Goal: Check status: Check status

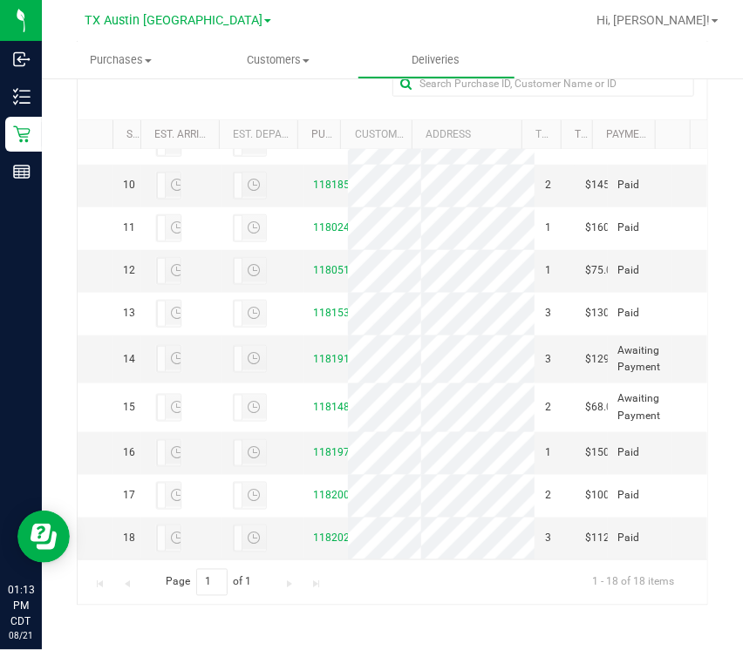
scroll to position [910, 0]
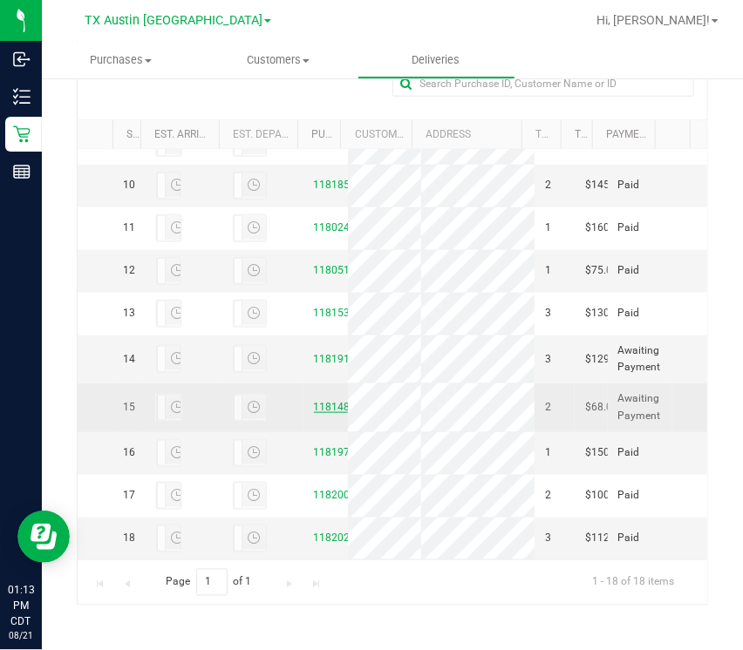
click at [317, 401] on link "11814836" at bounding box center [338, 407] width 49 height 12
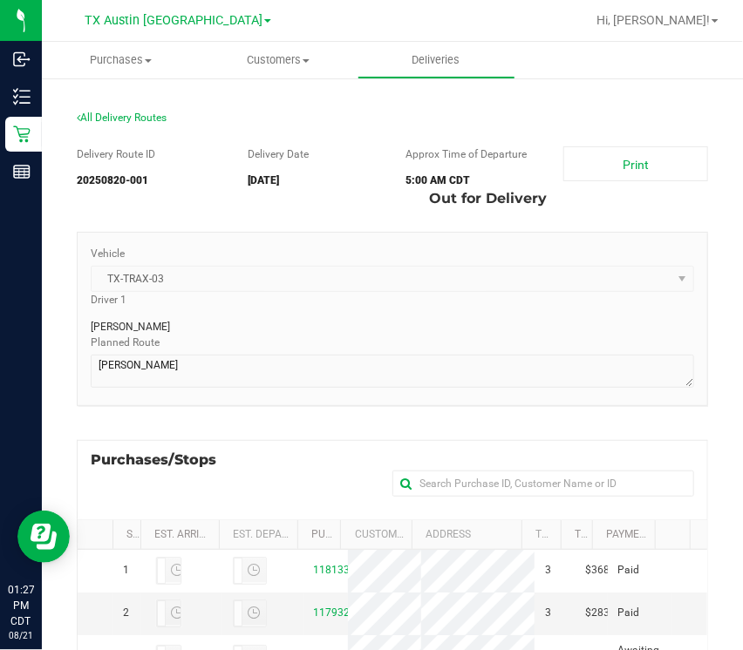
scroll to position [400, 0]
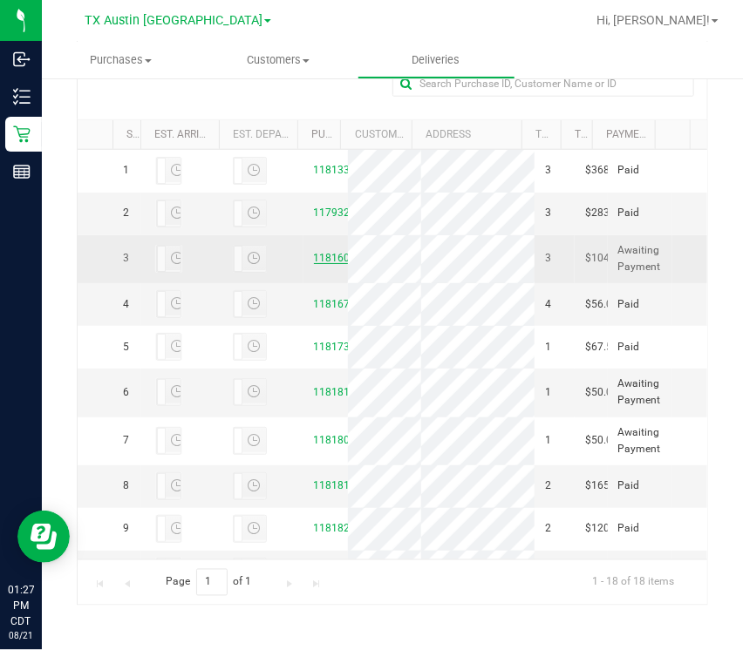
click at [303, 283] on td "11816009" at bounding box center [325, 259] width 44 height 48
click at [321, 283] on td "11816009" at bounding box center [325, 259] width 44 height 48
click at [322, 264] on link "11816009" at bounding box center [338, 258] width 49 height 12
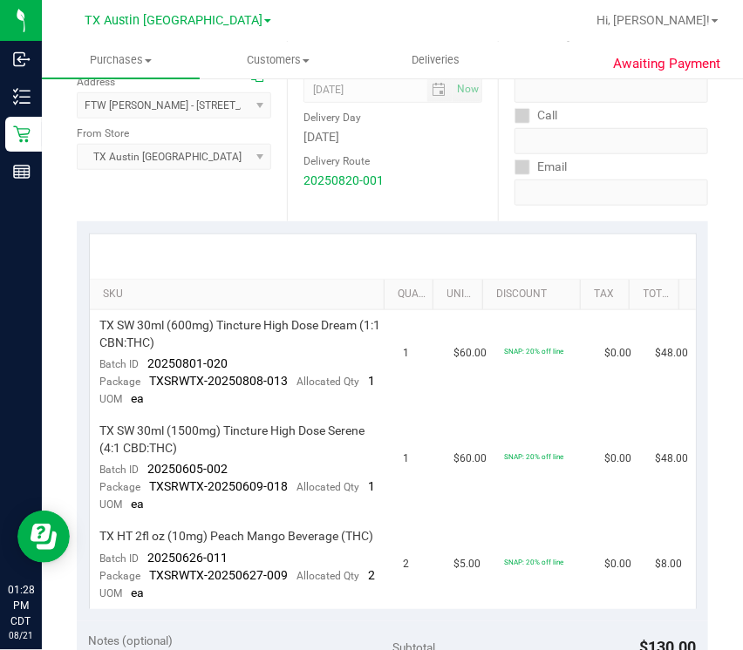
scroll to position [339, 0]
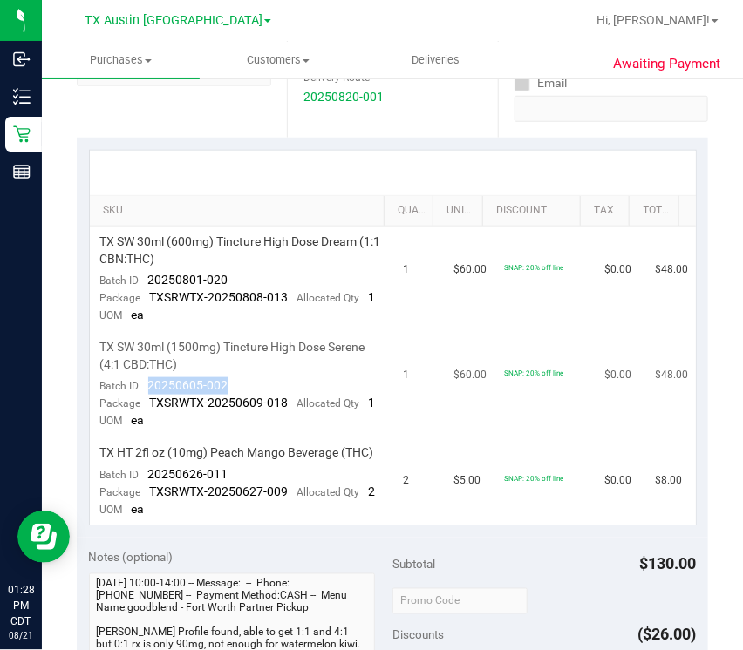
drag, startPoint x: 141, startPoint y: 398, endPoint x: 254, endPoint y: 394, distance: 112.5
click at [256, 394] on td "TX SW 30ml (1500mg) Tincture High Dose Serene (4:1 CBD:THC) Batch ID 20250605-0…" at bounding box center [241, 384] width 303 height 105
copy span "20250605-002"
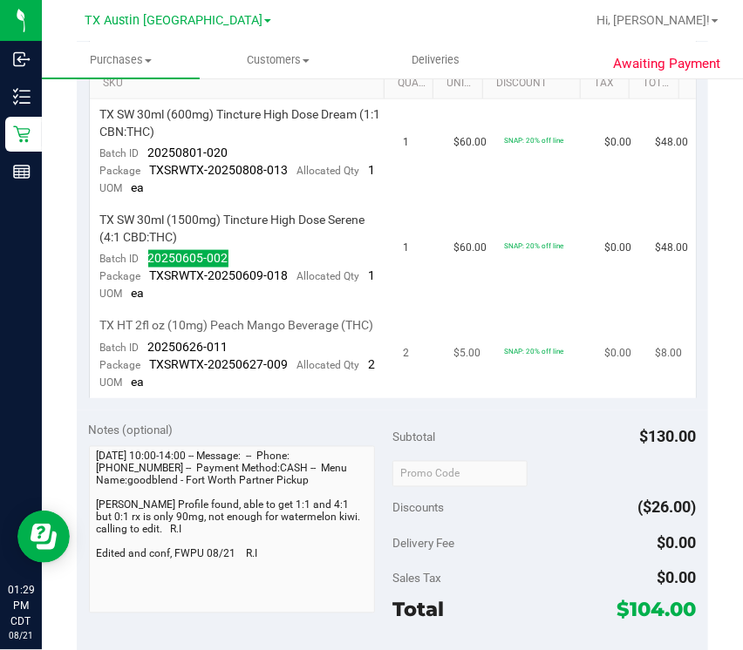
scroll to position [462, 0]
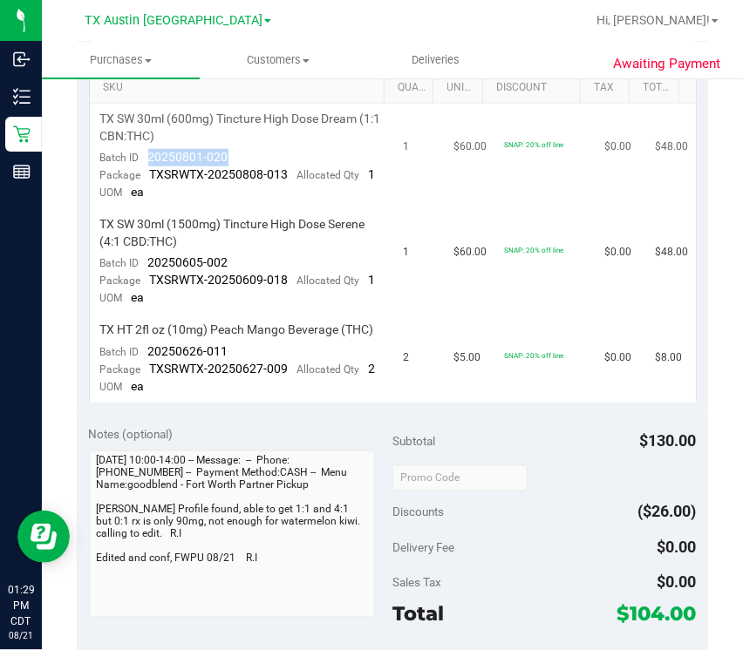
drag, startPoint x: 145, startPoint y: 157, endPoint x: 244, endPoint y: 156, distance: 99.4
click at [244, 156] on td "TX SW 30ml (600mg) Tincture High Dose Dream (1:1 CBN:THC) Batch ID 20250801-020…" at bounding box center [241, 156] width 303 height 105
copy span "20250801-020"
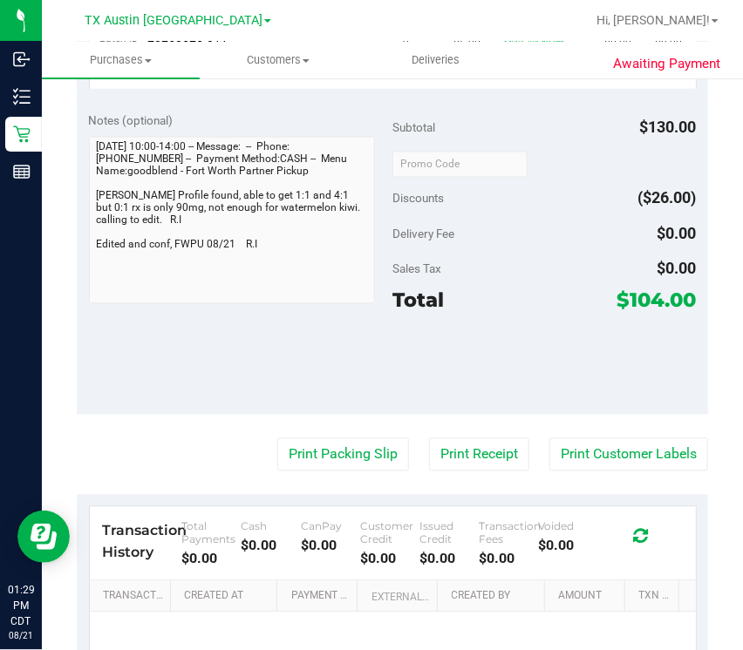
scroll to position [0, 0]
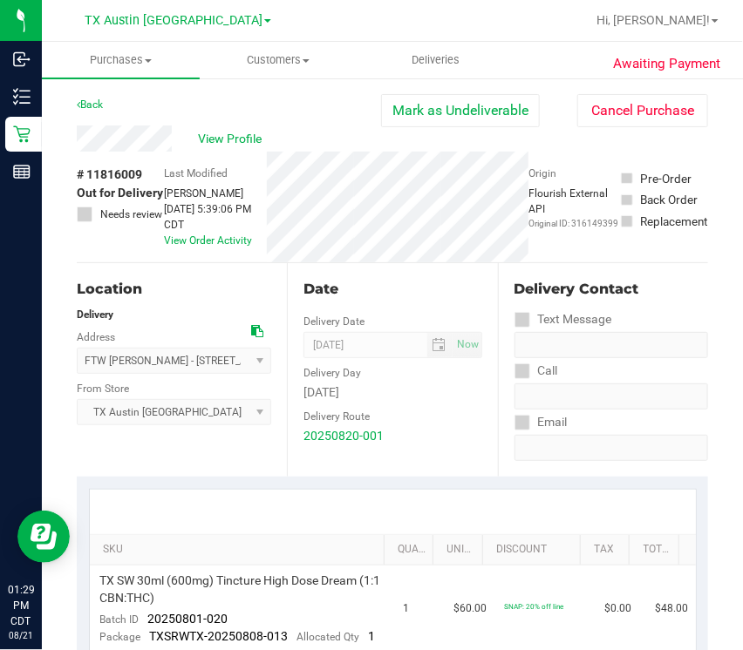
click at [104, 173] on span "# 11816009" at bounding box center [109, 175] width 65 height 18
copy span "11816009"
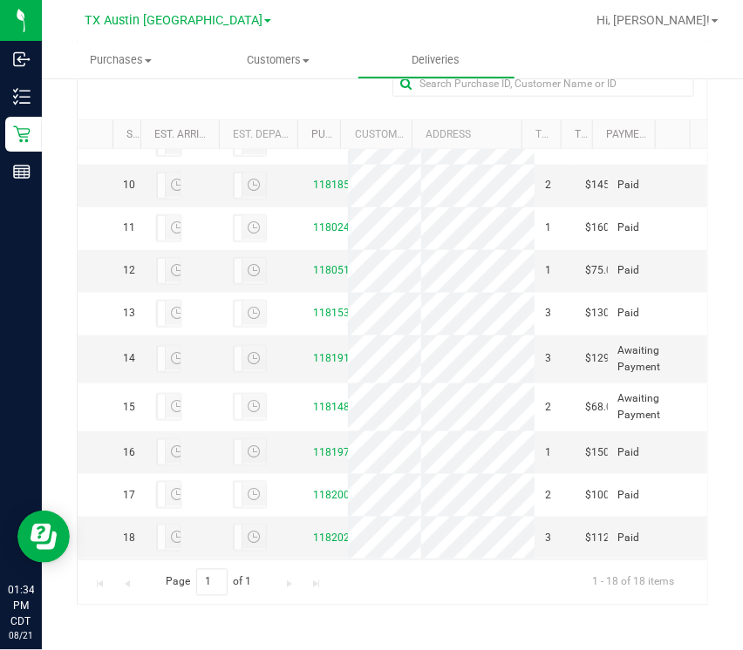
scroll to position [954, 0]
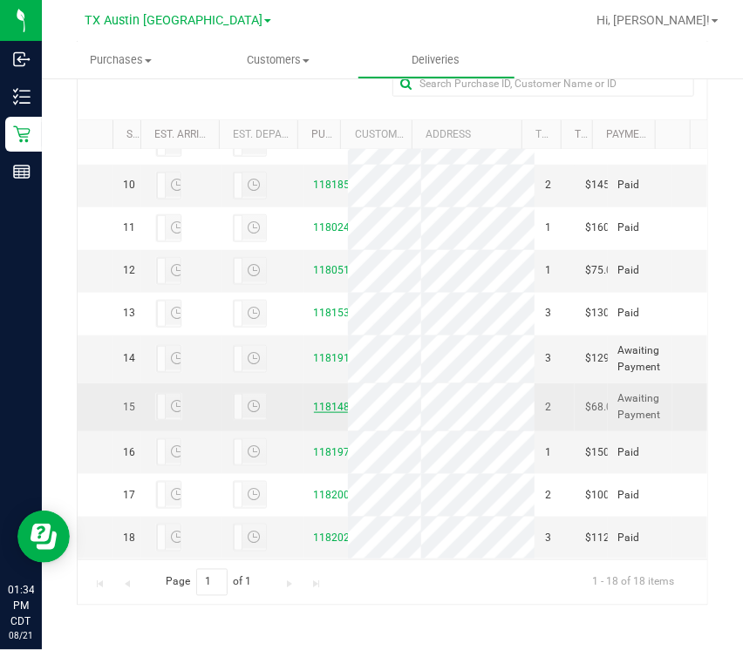
click at [314, 401] on link "11814836" at bounding box center [338, 407] width 49 height 12
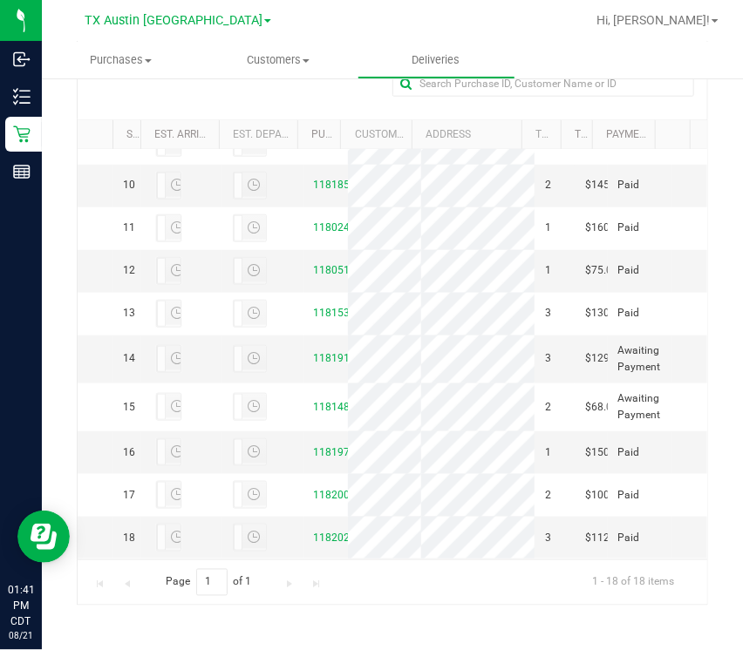
scroll to position [910, 0]
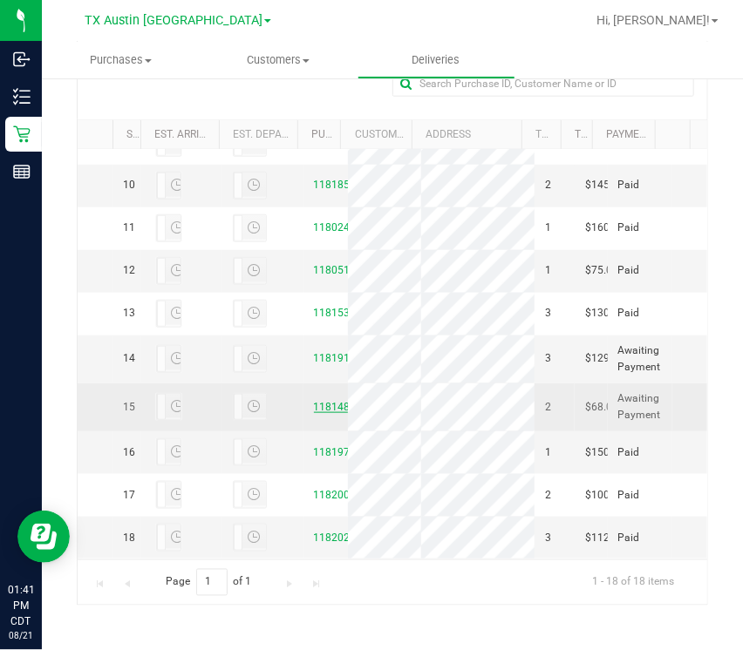
click at [315, 401] on link "11814836" at bounding box center [338, 407] width 49 height 12
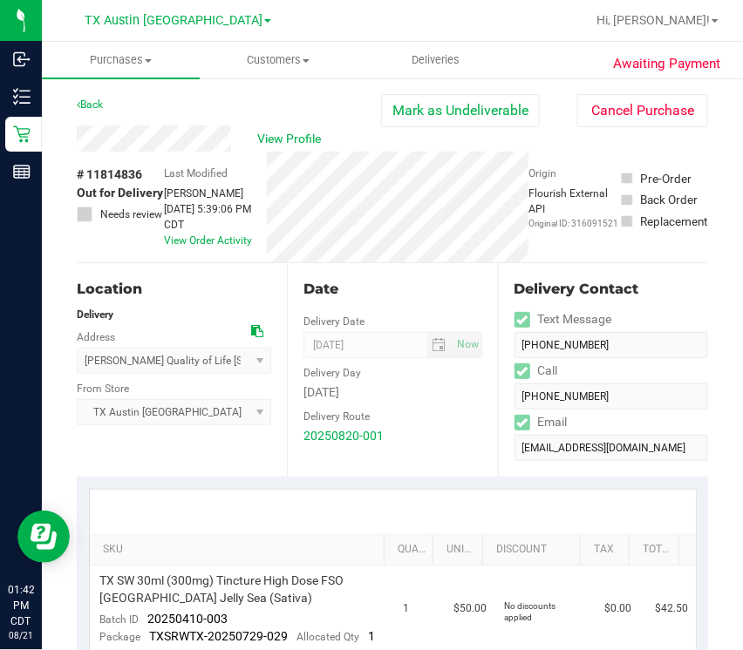
click at [123, 166] on span "# 11814836" at bounding box center [109, 175] width 65 height 18
copy span "11814836"
click at [248, 139] on div "View Profile" at bounding box center [229, 138] width 304 height 26
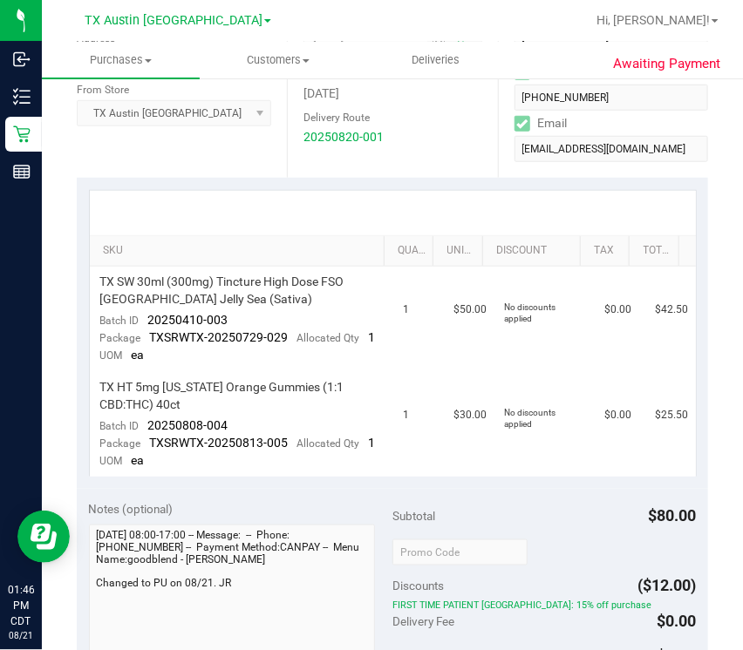
scroll to position [371, 0]
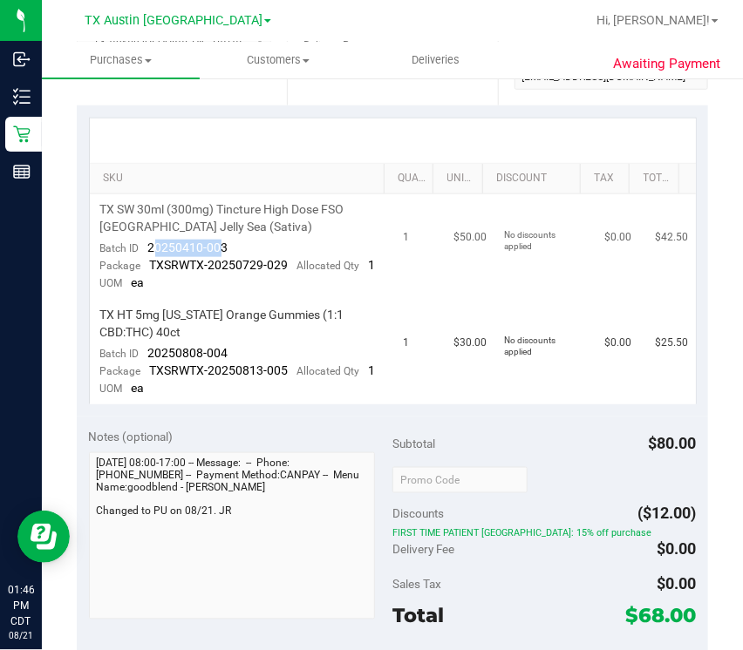
drag, startPoint x: 152, startPoint y: 242, endPoint x: 204, endPoint y: 241, distance: 52.3
click at [216, 241] on span "20250410-003" at bounding box center [188, 248] width 80 height 14
drag, startPoint x: 146, startPoint y: 247, endPoint x: 226, endPoint y: 248, distance: 79.3
click at [226, 248] on div "Batch ID 20250410-003" at bounding box center [164, 248] width 128 height 17
copy span "20250410-003"
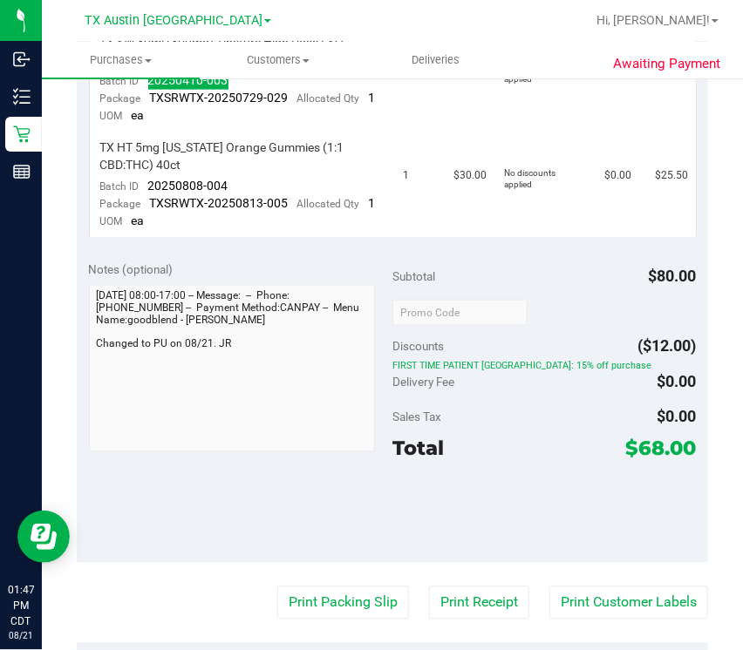
scroll to position [0, 0]
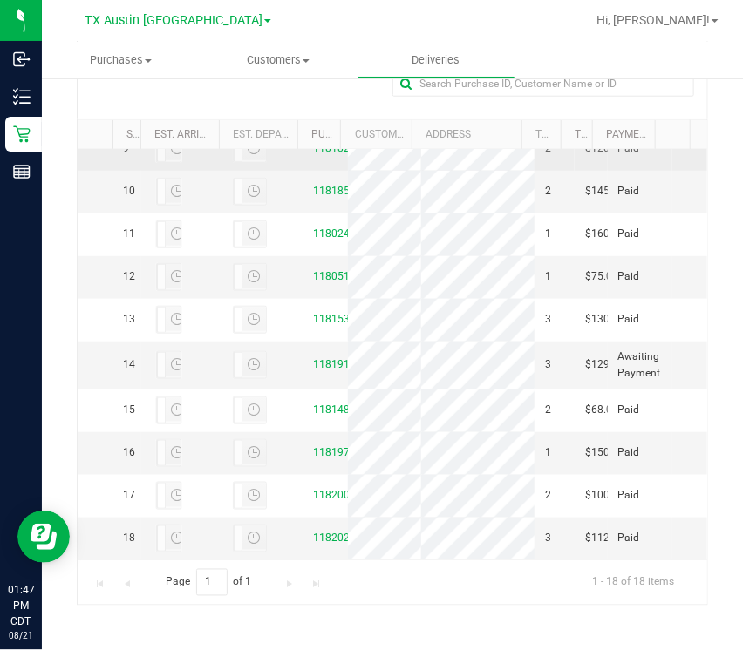
scroll to position [991, 0]
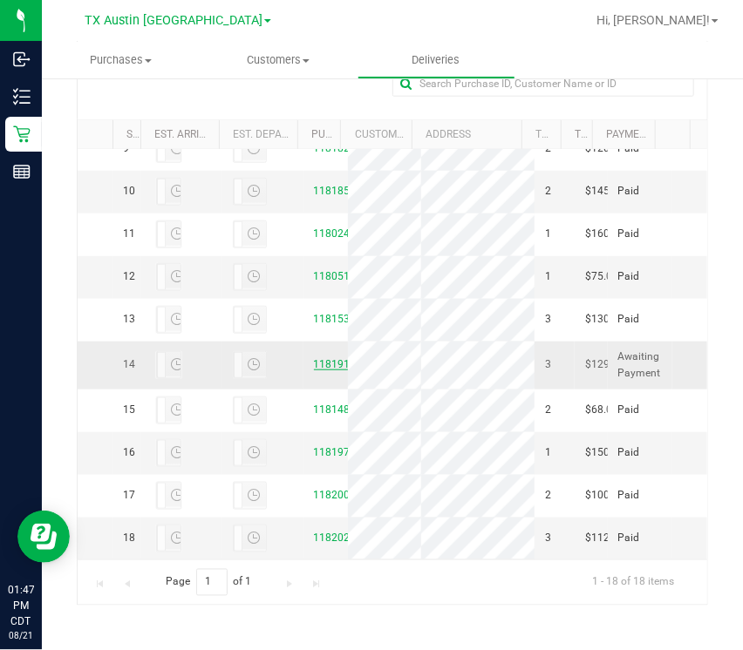
click at [320, 358] on link "11819181" at bounding box center [338, 364] width 49 height 12
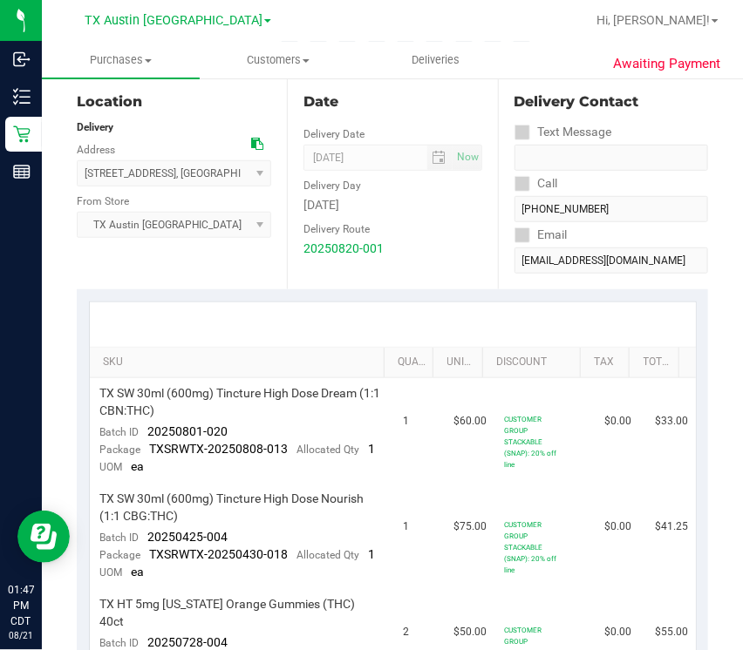
scroll to position [197, 0]
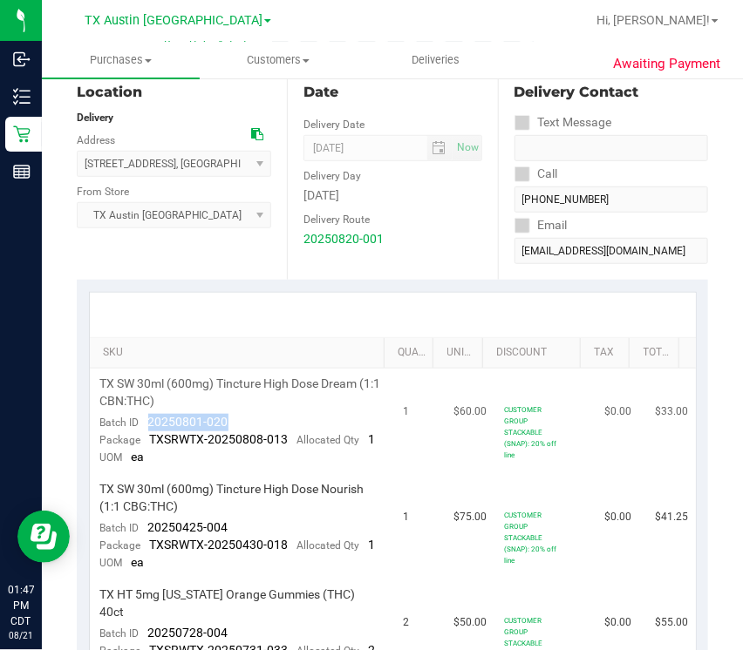
drag, startPoint x: 146, startPoint y: 429, endPoint x: 231, endPoint y: 421, distance: 84.9
click at [231, 421] on td "TX SW 30ml (600mg) Tincture High Dose Dream (1:1 CBN:THC) Batch ID 20250801-020…" at bounding box center [241, 421] width 303 height 105
copy span "20250801-020"
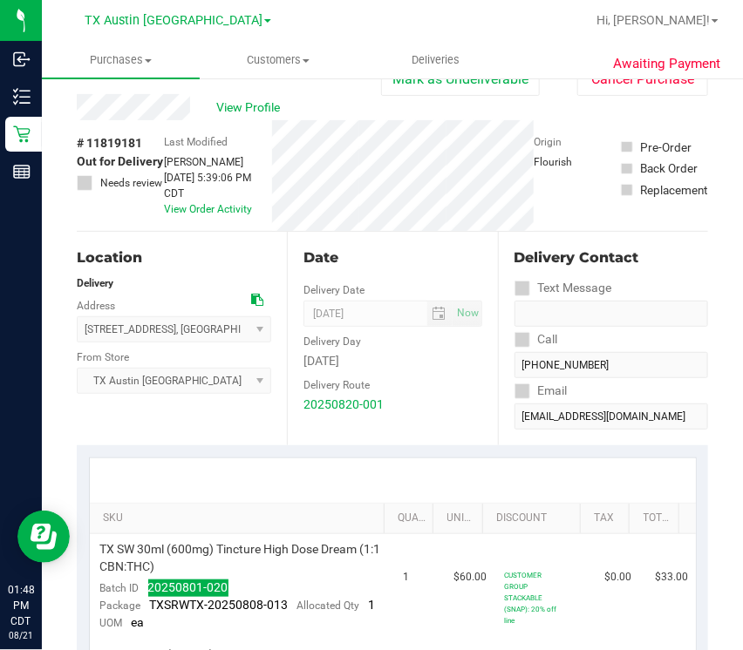
scroll to position [0, 0]
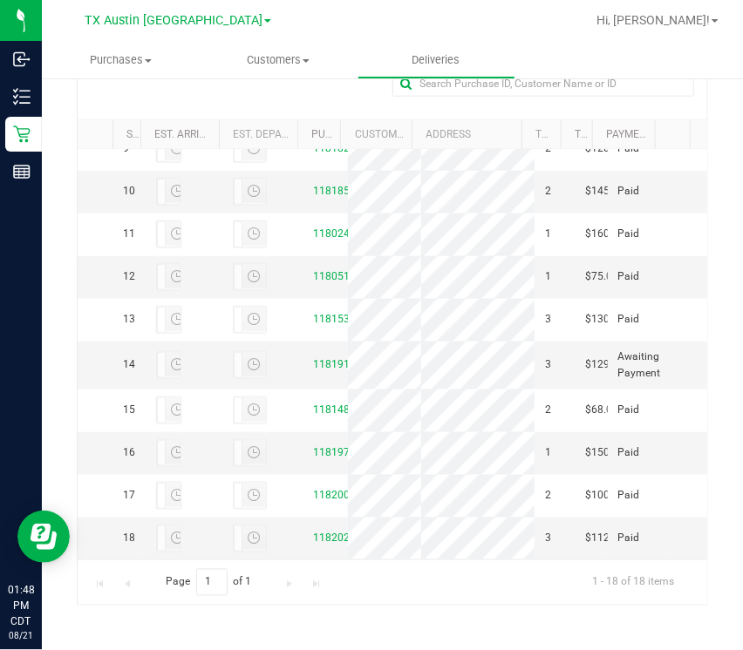
scroll to position [991, 0]
drag, startPoint x: 315, startPoint y: 192, endPoint x: 329, endPoint y: 199, distance: 14.8
click at [330, 342] on tr "14 11819181 3 $129.25 Awaiting Payment" at bounding box center [392, 366] width 629 height 48
click at [315, 342] on td "11819181" at bounding box center [325, 366] width 44 height 48
click at [317, 342] on td "11819181" at bounding box center [325, 366] width 44 height 48
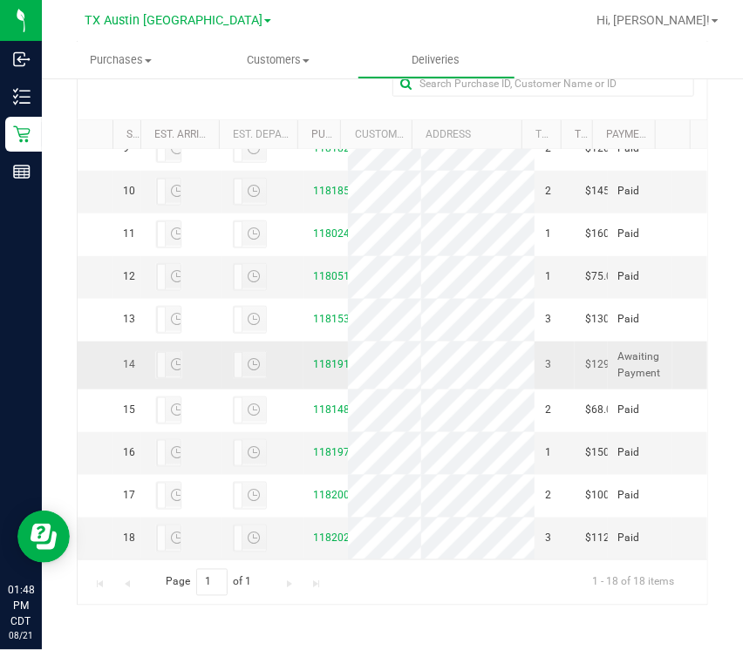
click at [317, 342] on td "11819181" at bounding box center [325, 366] width 44 height 48
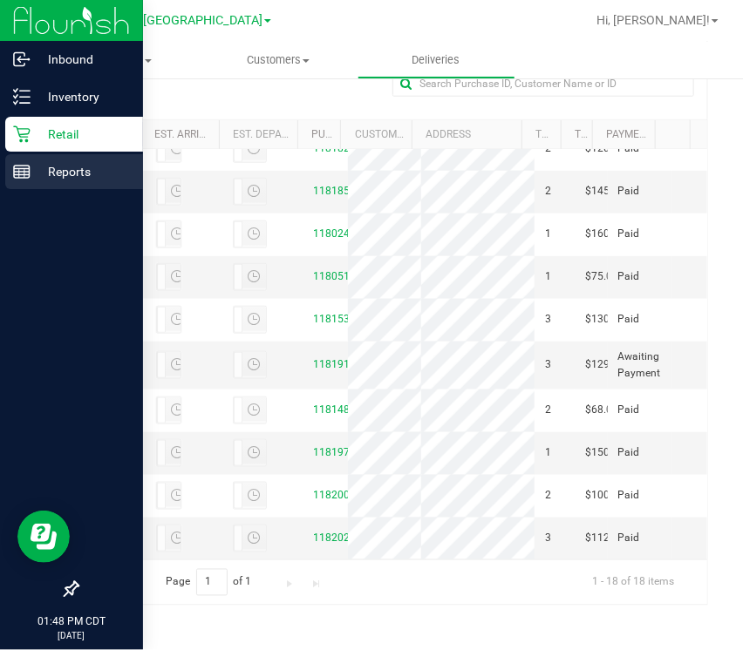
click at [19, 170] on line at bounding box center [19, 173] width 0 height 9
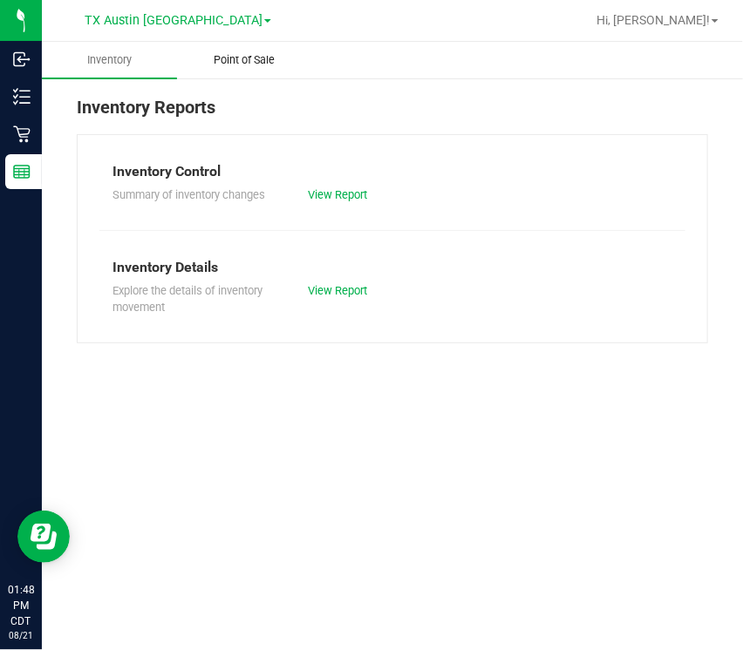
click at [226, 53] on span "Point of Sale" at bounding box center [244, 60] width 108 height 16
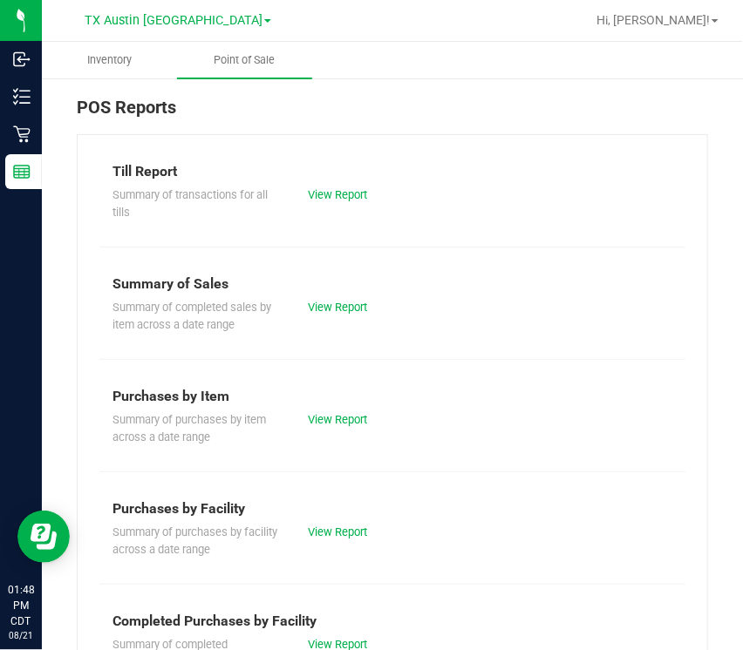
click at [332, 204] on div "Summary of transactions for all tills View Report" at bounding box center [392, 201] width 586 height 38
click at [335, 196] on link "View Report" at bounding box center [337, 194] width 59 height 13
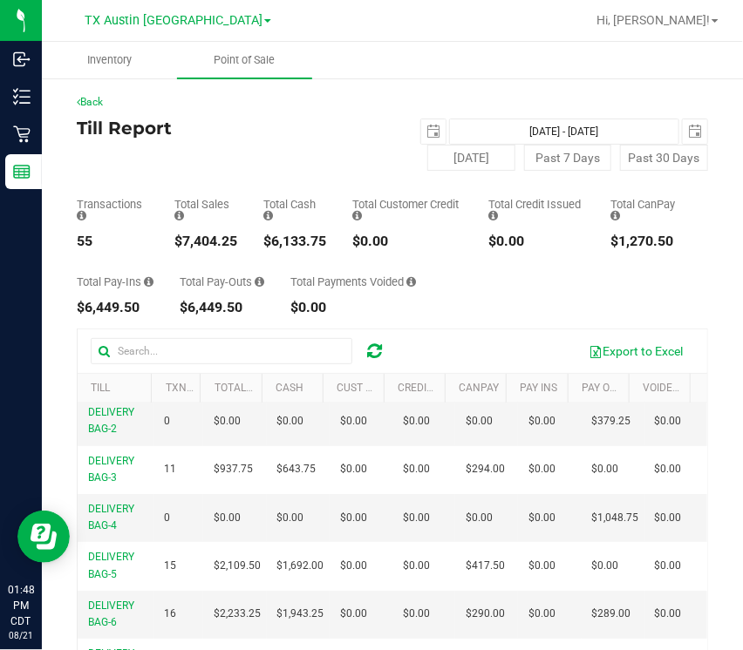
scroll to position [226, 0]
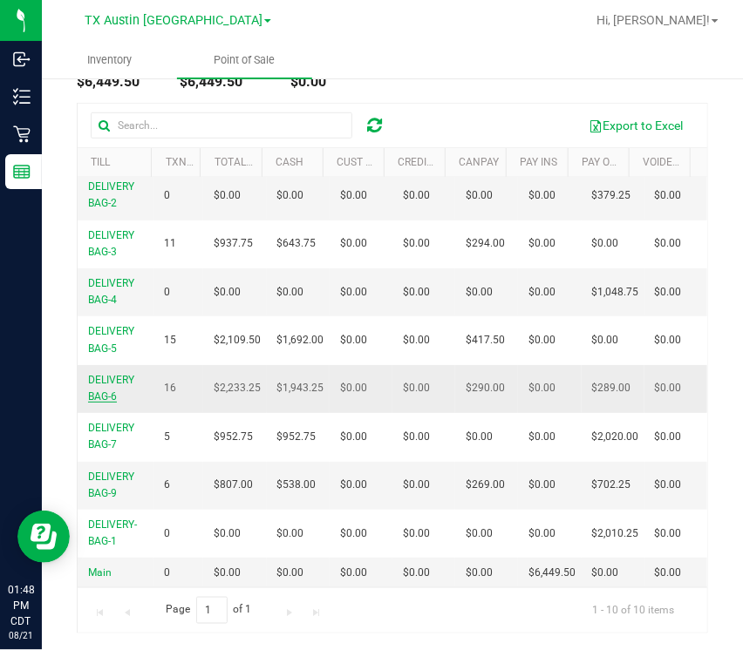
click at [103, 392] on span "DELIVERY BAG-6" at bounding box center [111, 388] width 46 height 29
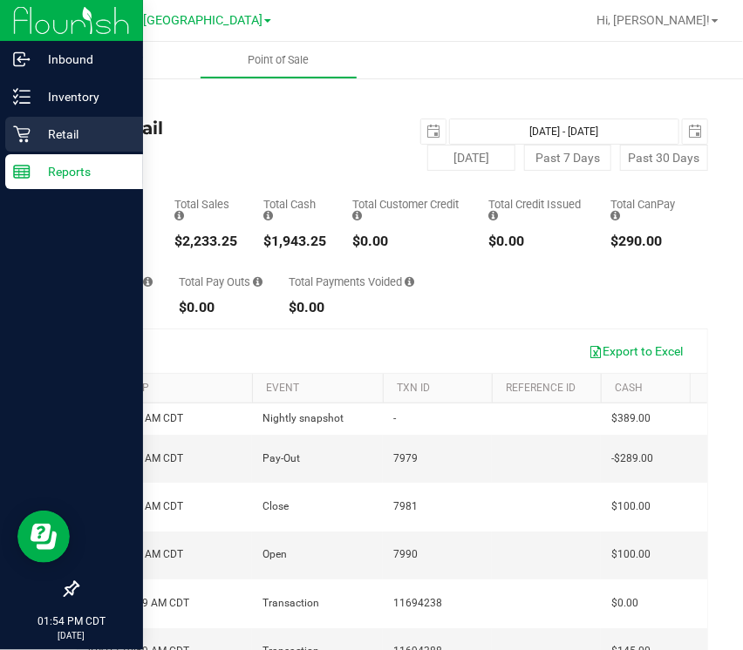
click at [24, 136] on icon at bounding box center [21, 133] width 17 height 17
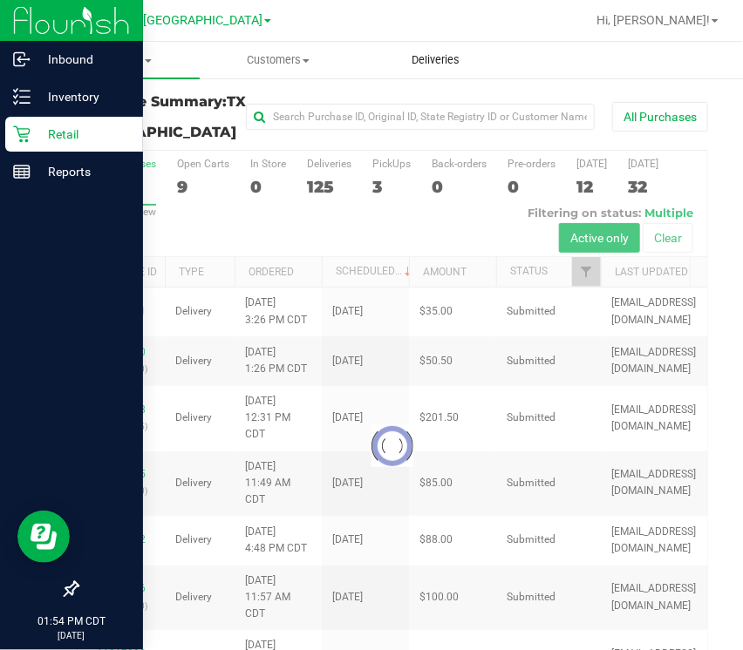
click at [443, 66] on span "Deliveries" at bounding box center [436, 60] width 95 height 16
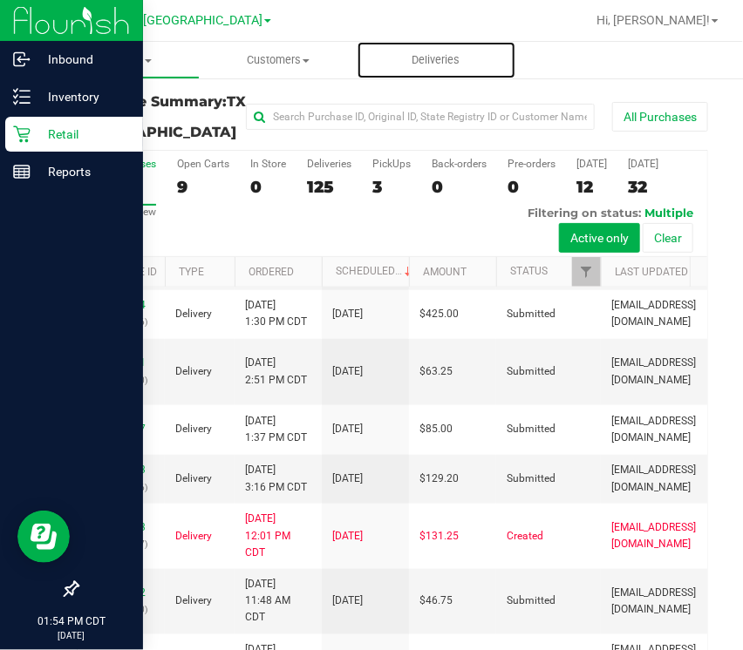
scroll to position [465, 0]
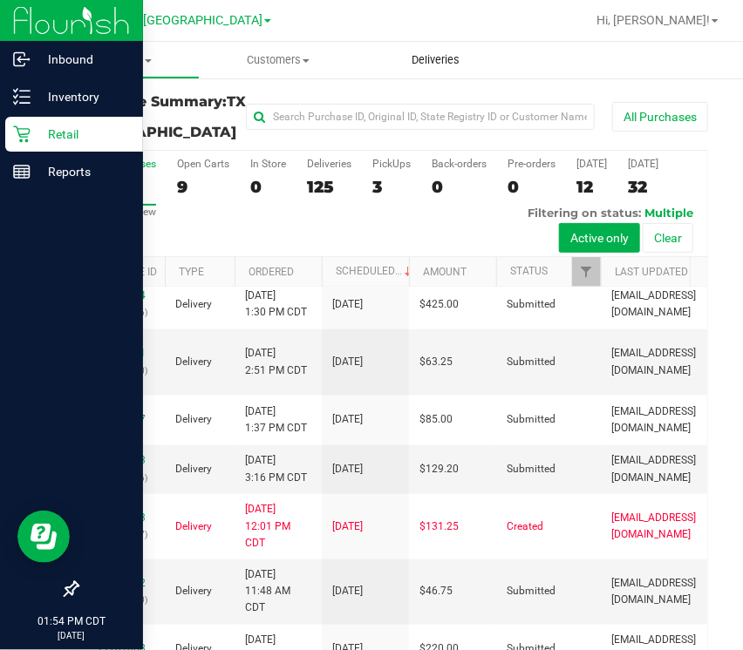
click at [446, 64] on span "Deliveries" at bounding box center [436, 60] width 95 height 16
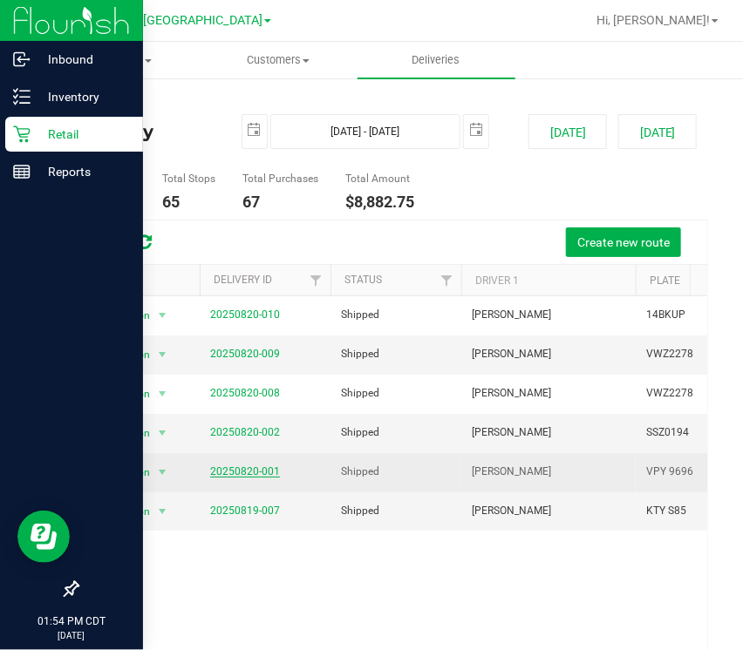
click at [247, 464] on td "20250820-001" at bounding box center [265, 472] width 131 height 39
click at [247, 465] on link "20250820-001" at bounding box center [245, 471] width 70 height 12
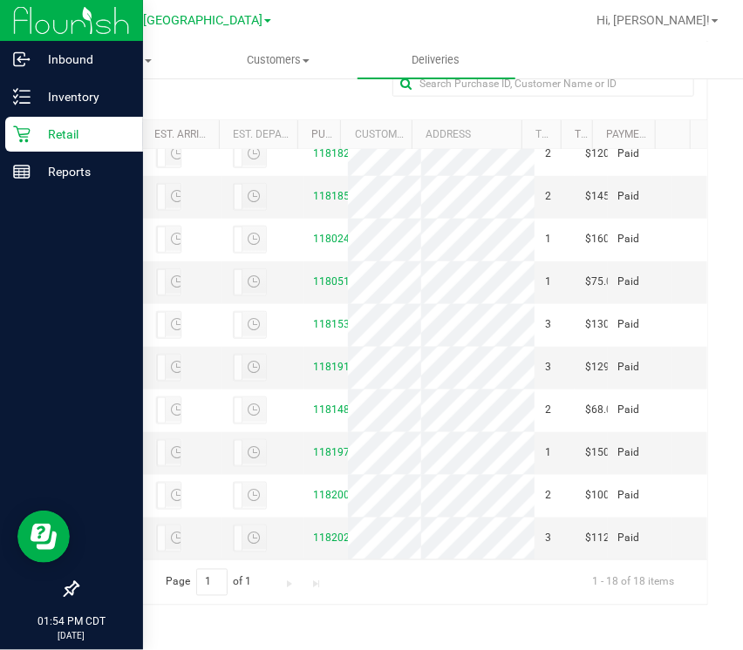
scroll to position [483, 0]
click at [314, 71] on link "11818035" at bounding box center [338, 65] width 49 height 12
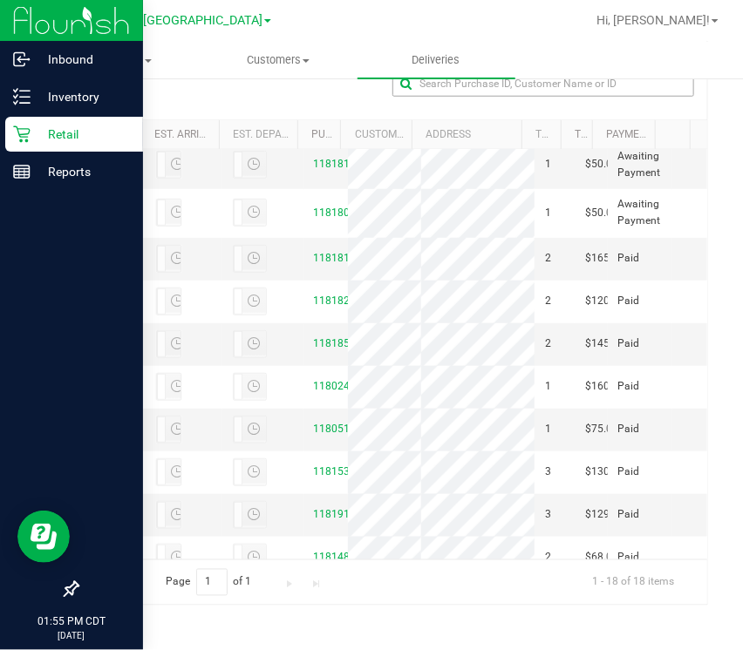
scroll to position [223, 0]
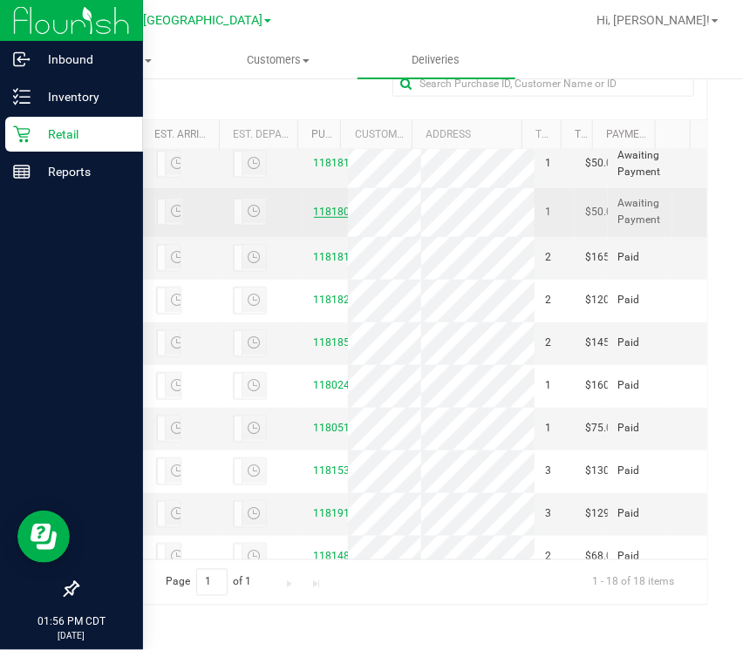
click at [320, 218] on link "11818035" at bounding box center [338, 212] width 49 height 12
